Goal: Transaction & Acquisition: Purchase product/service

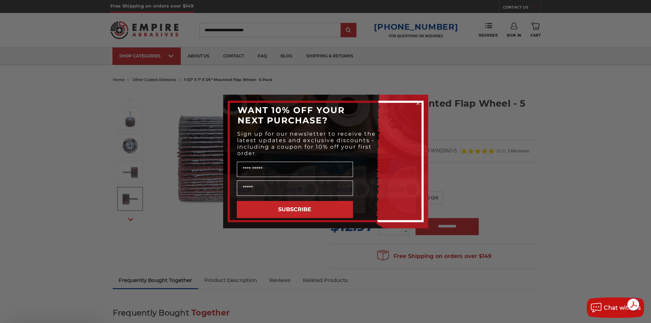
click at [435, 197] on div "Close dialog WANT 10% OFF YOUR NEXT PURCHASE? Sign up for our newsletter to rec…" at bounding box center [325, 162] width 219 height 134
click at [417, 106] on circle "Close dialog" at bounding box center [418, 103] width 6 height 6
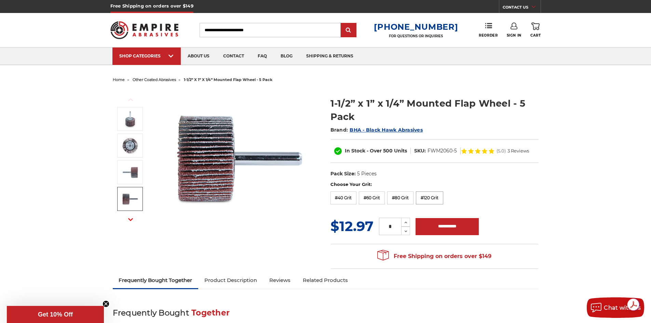
click at [437, 193] on label "#120 Grit" at bounding box center [429, 197] width 27 height 13
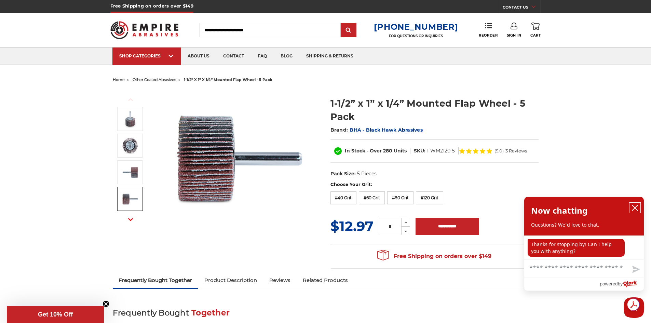
click at [635, 206] on icon "close chatbox" at bounding box center [635, 207] width 7 height 7
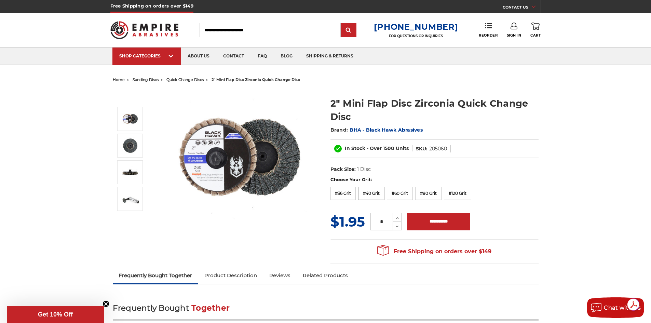
click at [366, 194] on label "#40 Grit" at bounding box center [371, 193] width 26 height 13
